Goal: Information Seeking & Learning: Learn about a topic

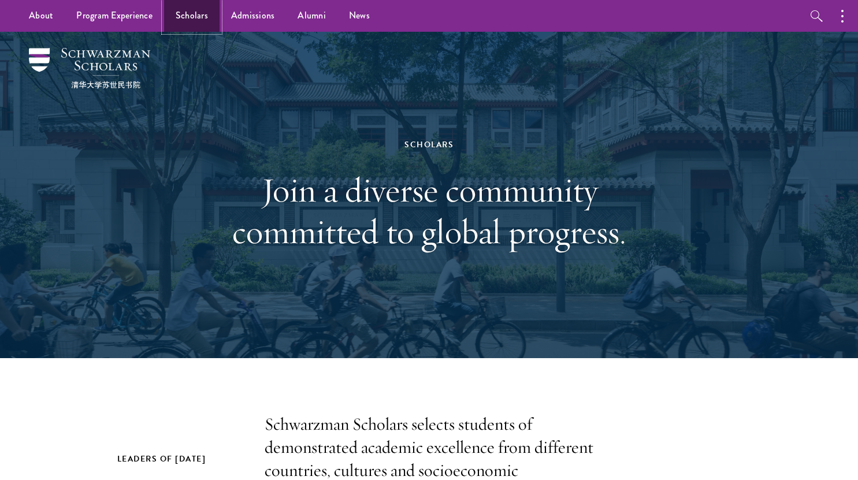
click at [206, 24] on link "Scholars" at bounding box center [191, 16] width 55 height 32
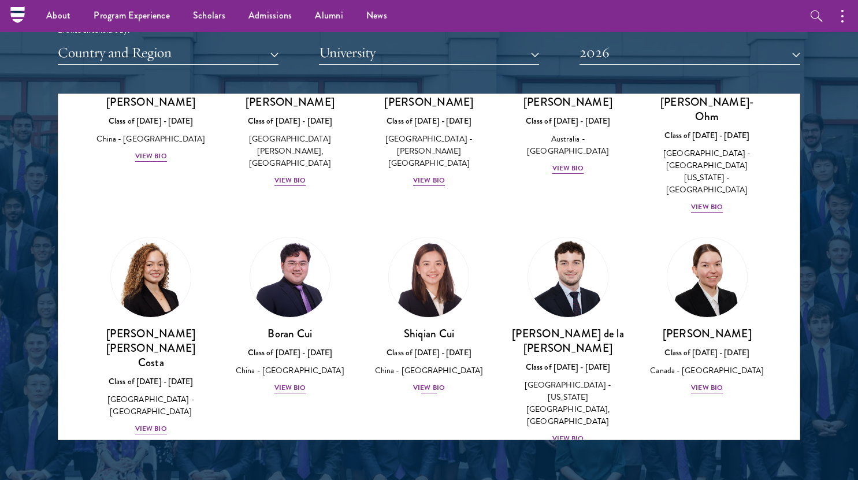
scroll to position [1217, 0]
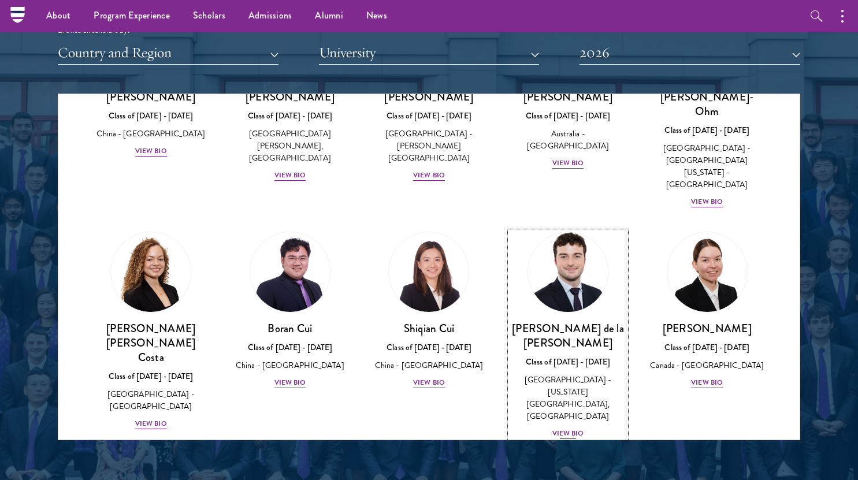
click at [564, 428] on div "View Bio" at bounding box center [568, 433] width 32 height 11
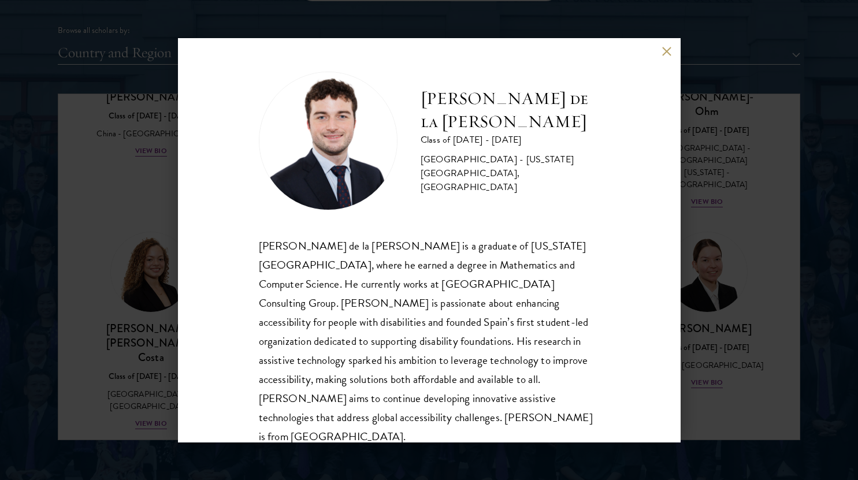
scroll to position [1454, 0]
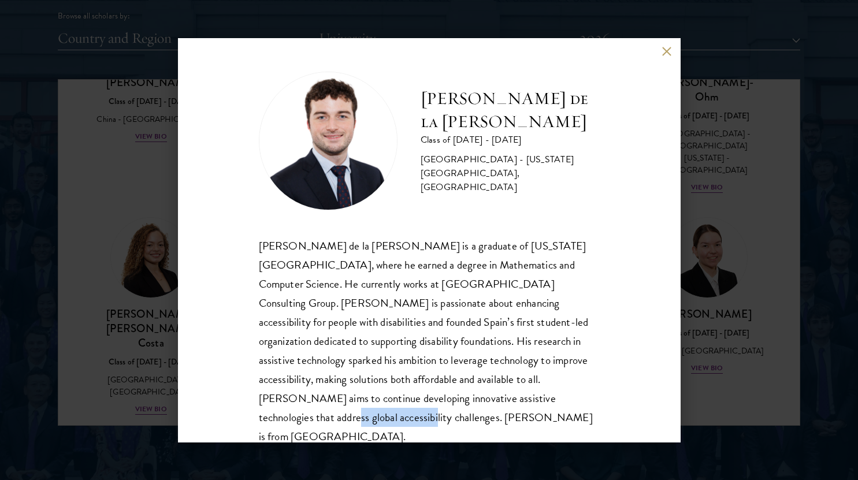
drag, startPoint x: 477, startPoint y: 401, endPoint x: 393, endPoint y: 406, distance: 83.9
click at [393, 406] on div "[PERSON_NAME] de la [PERSON_NAME] is a graduate of [US_STATE][GEOGRAPHIC_DATA],…" at bounding box center [429, 341] width 341 height 210
click at [664, 54] on button at bounding box center [667, 52] width 10 height 10
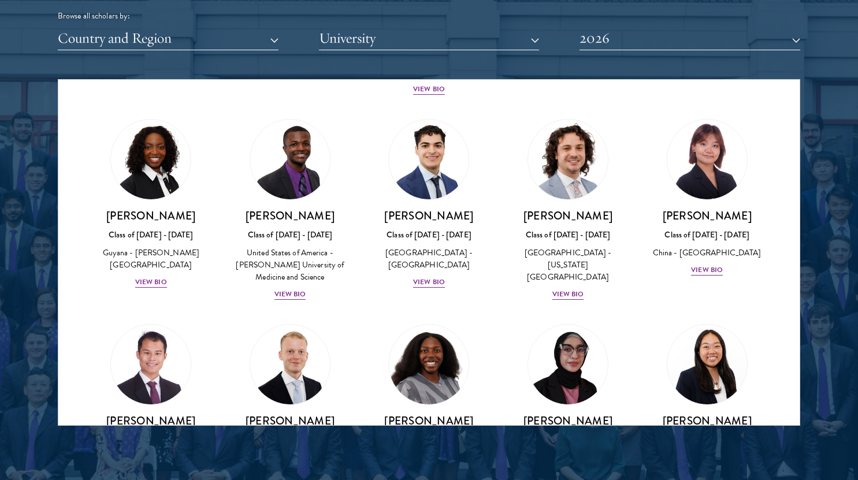
scroll to position [2077, 0]
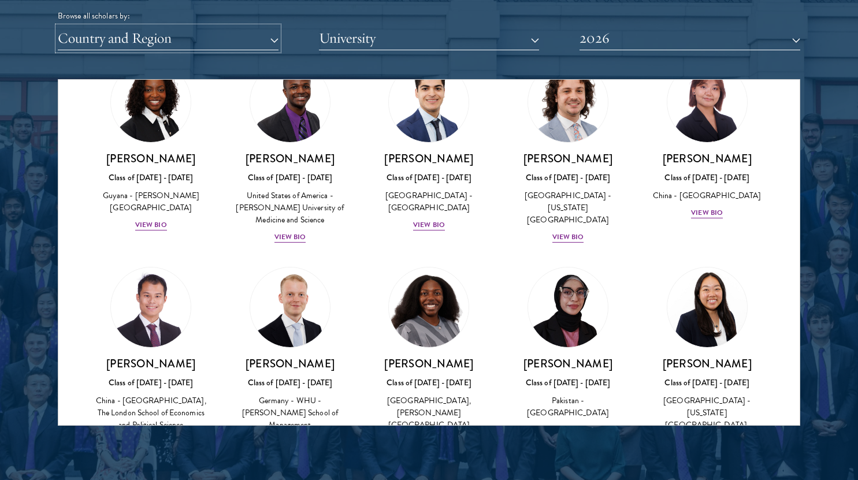
click at [184, 47] on button "Country and Region" at bounding box center [168, 39] width 221 height 24
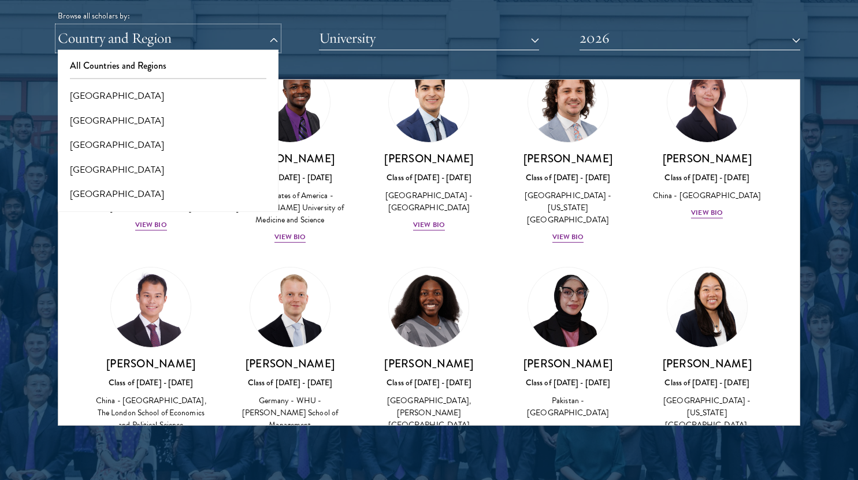
click at [128, 43] on button "Country and Region" at bounding box center [168, 39] width 221 height 24
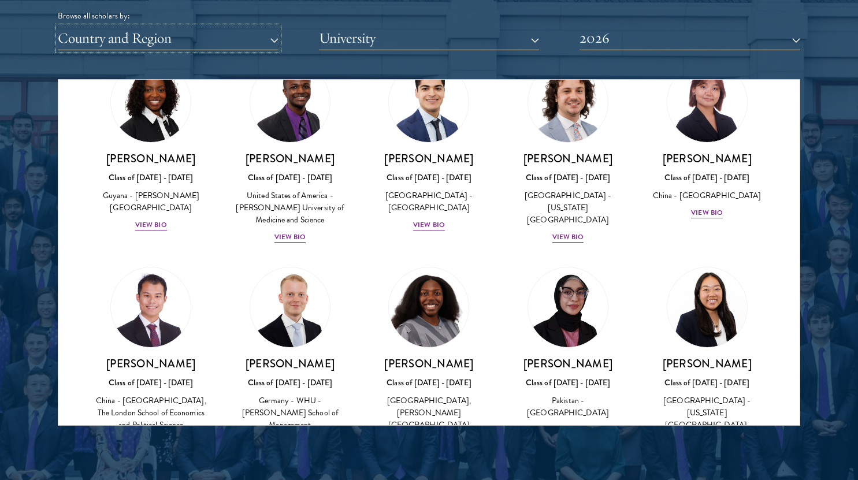
click at [105, 34] on button "Country and Region" at bounding box center [168, 39] width 221 height 24
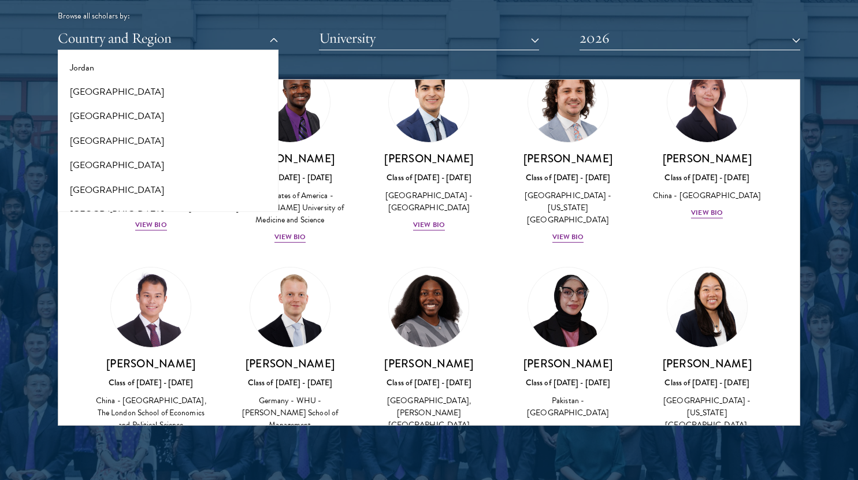
scroll to position [1106, 0]
drag, startPoint x: 120, startPoint y: 180, endPoint x: 81, endPoint y: 117, distance: 73.9
click at [81, 117] on button "[GEOGRAPHIC_DATA]" at bounding box center [168, 117] width 214 height 24
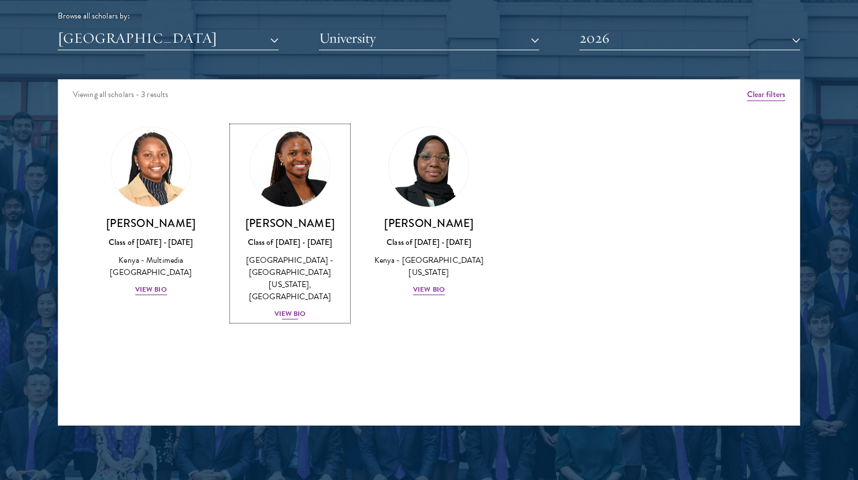
click at [283, 174] on img at bounding box center [290, 167] width 88 height 88
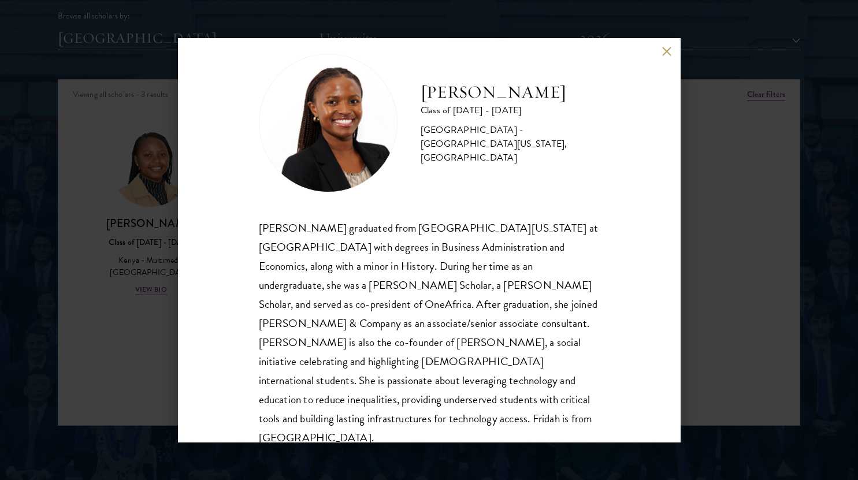
scroll to position [20, 0]
click at [661, 56] on div "[PERSON_NAME] Class of [DATE] - [DATE] [GEOGRAPHIC_DATA] - [GEOGRAPHIC_DATA][US…" at bounding box center [429, 240] width 503 height 404
click at [664, 53] on button at bounding box center [667, 52] width 10 height 10
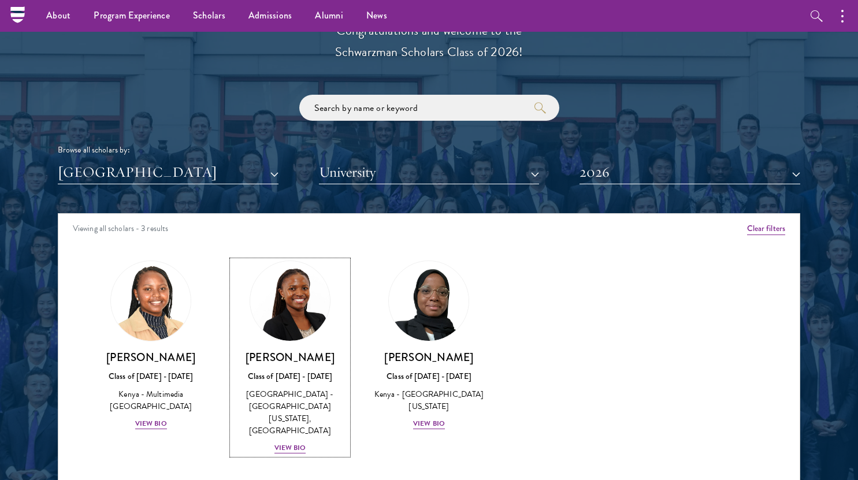
scroll to position [1320, 0]
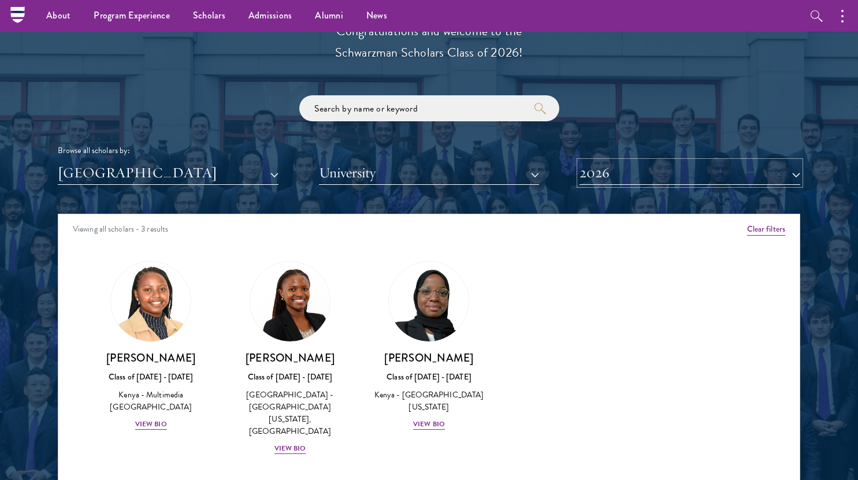
click at [670, 174] on button "2026" at bounding box center [689, 173] width 221 height 24
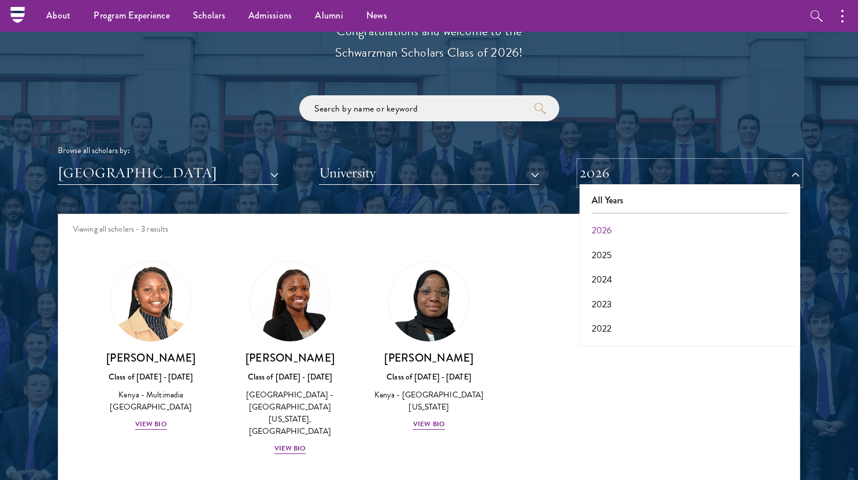
click at [603, 169] on button "2026" at bounding box center [689, 173] width 221 height 24
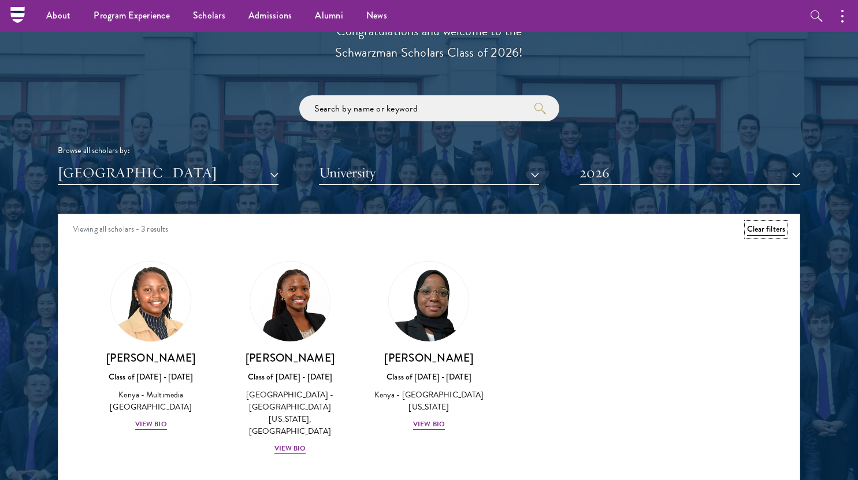
click at [773, 228] on button "Clear filters" at bounding box center [766, 229] width 38 height 13
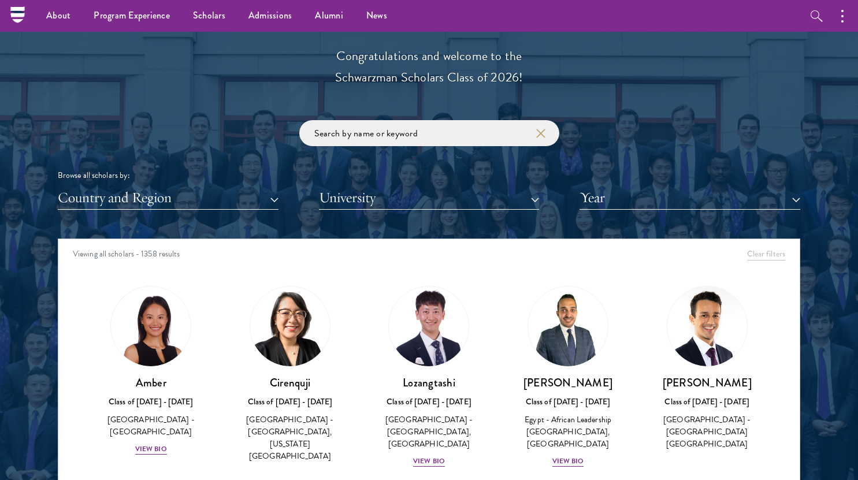
scroll to position [1281, 0]
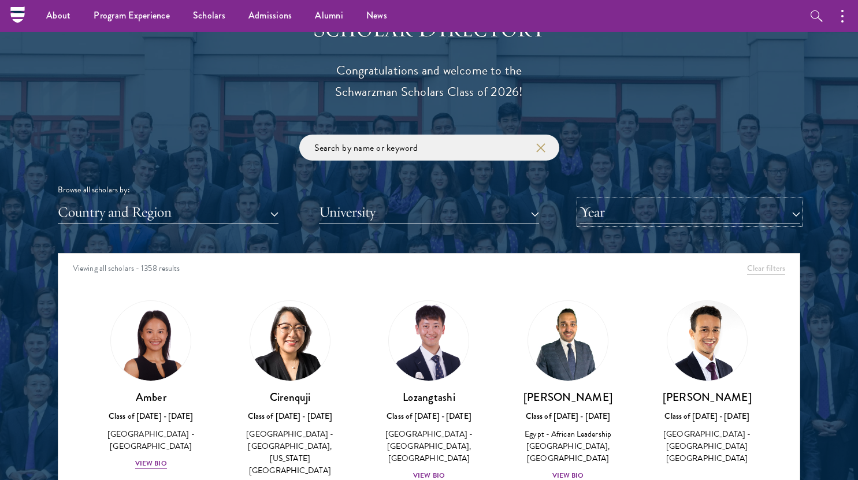
click at [593, 215] on button "Year" at bounding box center [689, 212] width 221 height 24
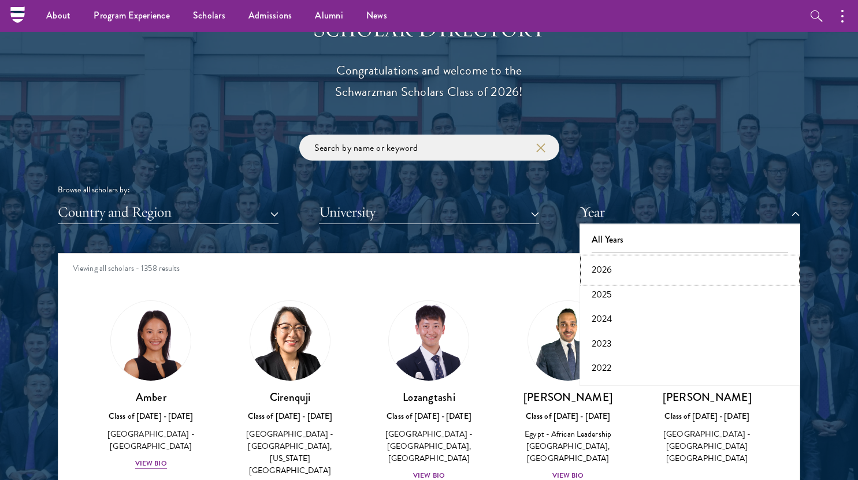
click at [612, 270] on button "2026" at bounding box center [690, 270] width 214 height 24
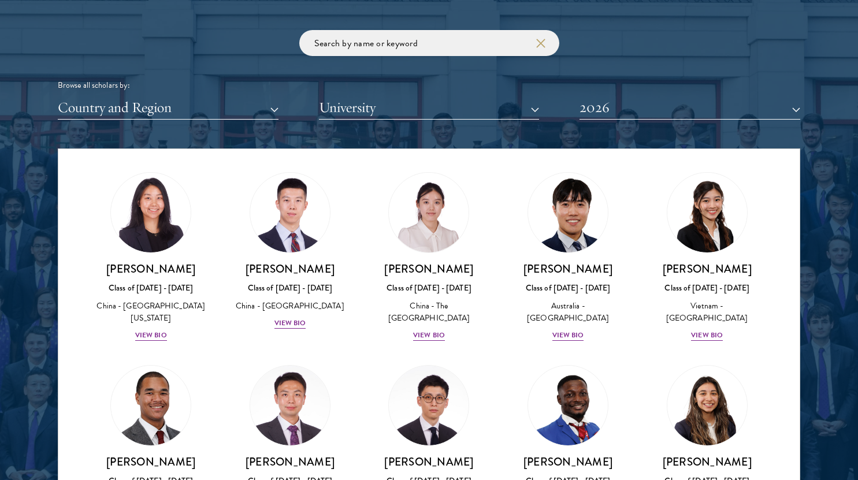
scroll to position [3328, 0]
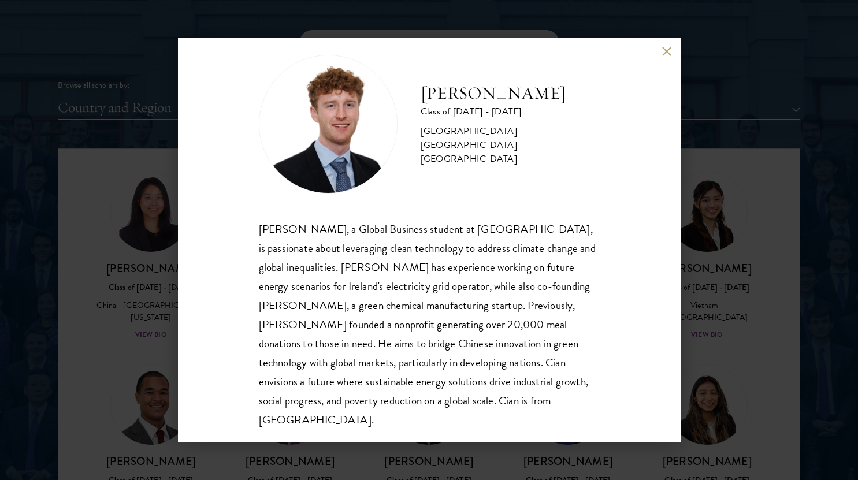
scroll to position [20, 0]
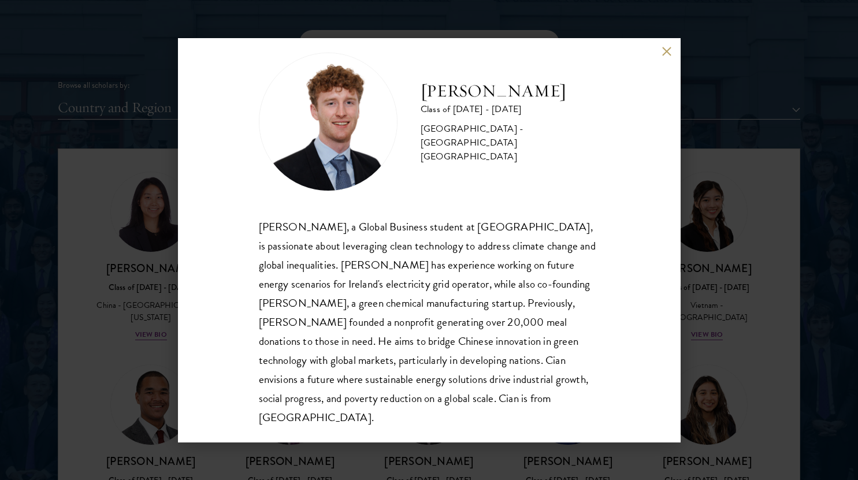
click at [667, 47] on button at bounding box center [667, 52] width 10 height 10
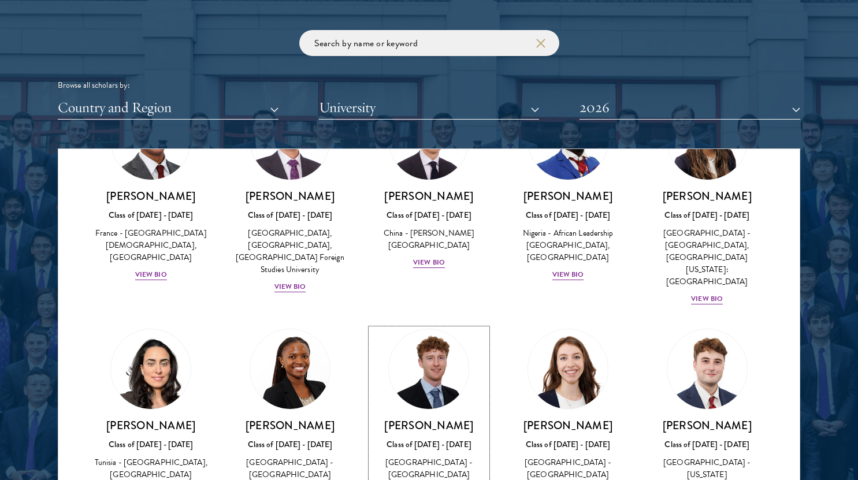
scroll to position [3591, 0]
